Goal: Navigation & Orientation: Find specific page/section

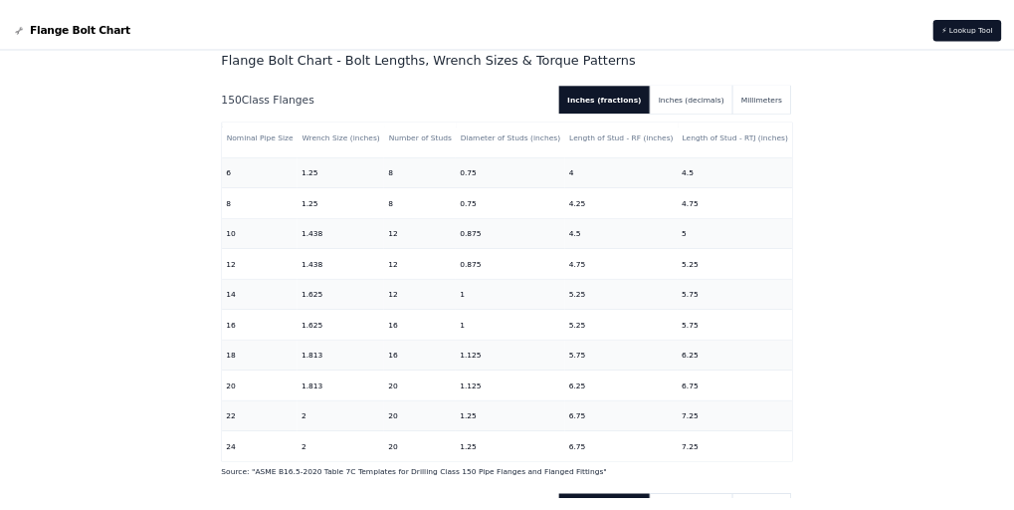
scroll to position [530, 0]
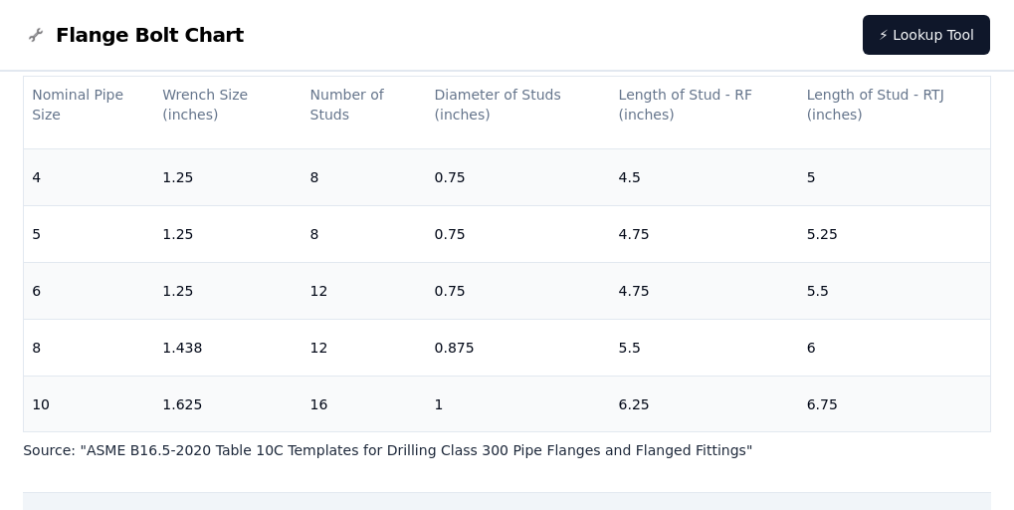
scroll to position [498, 0]
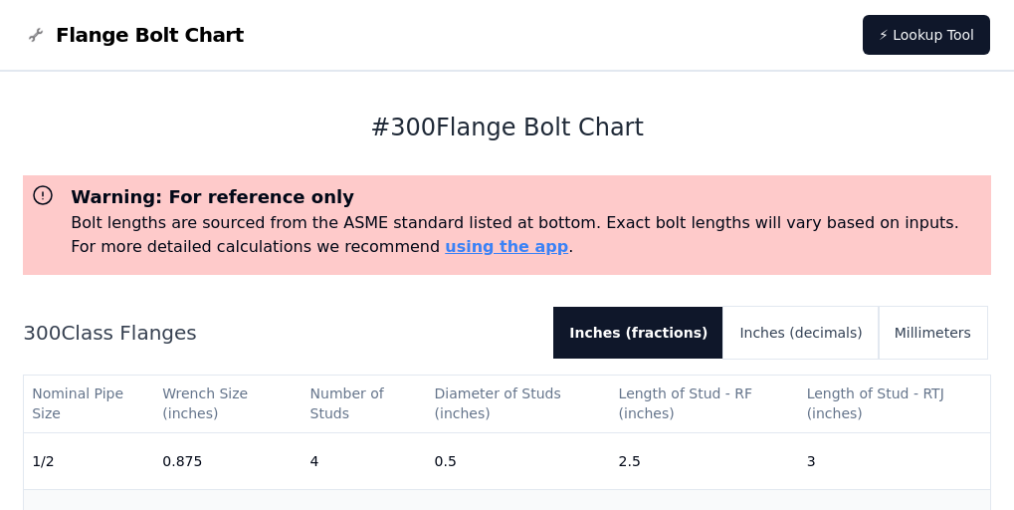
click at [116, 34] on span "Flange Bolt Chart" at bounding box center [150, 35] width 188 height 28
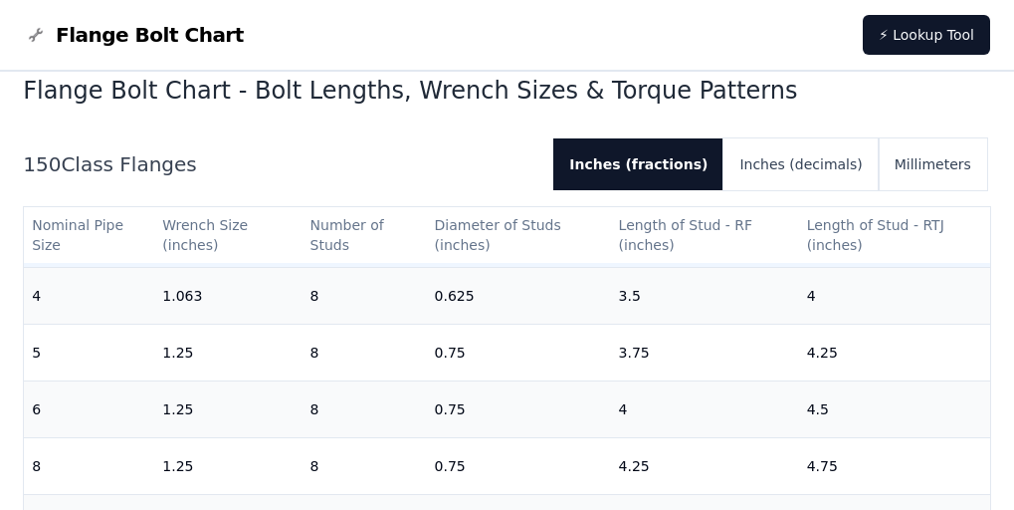
scroll to position [597, 0]
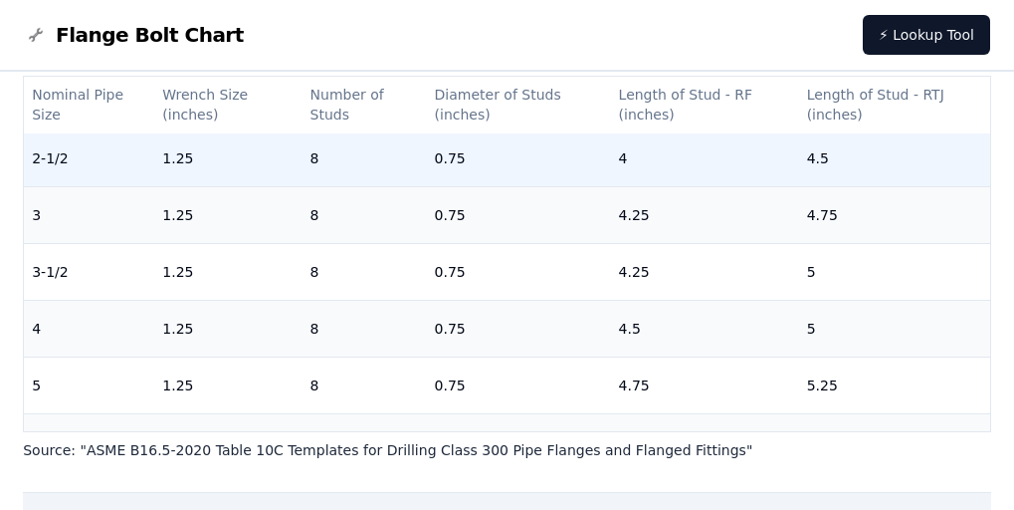
scroll to position [299, 0]
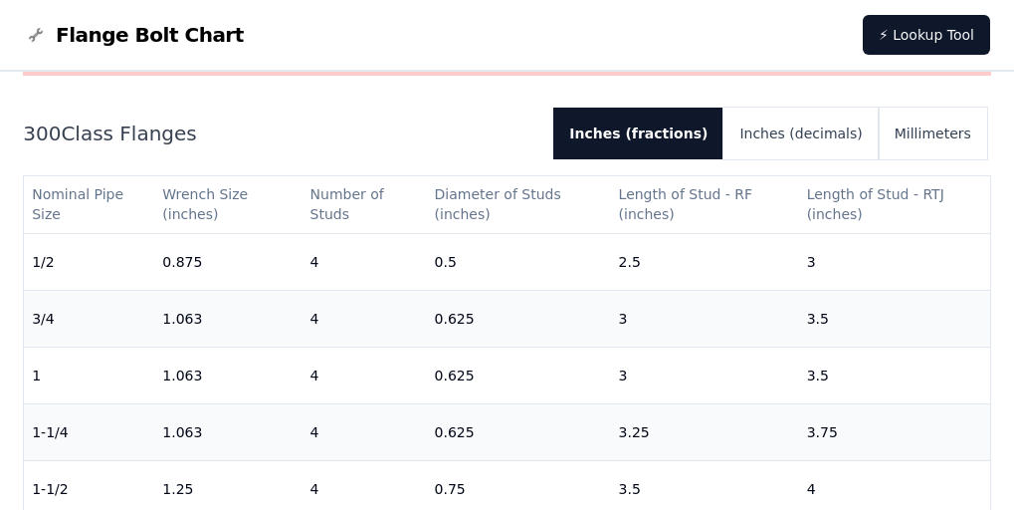
click at [72, 37] on span "Flange Bolt Chart" at bounding box center [150, 35] width 188 height 28
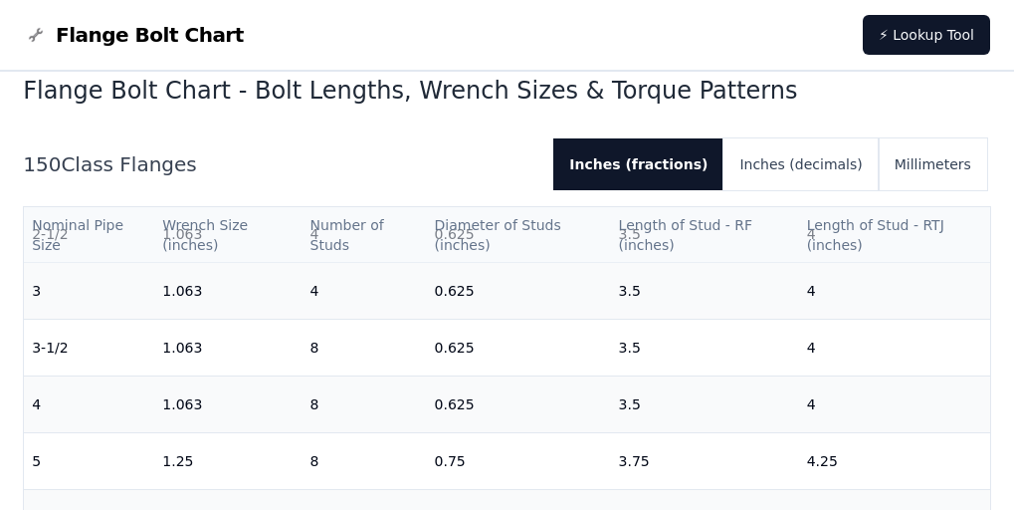
scroll to position [498, 0]
